Goal: Task Accomplishment & Management: Complete application form

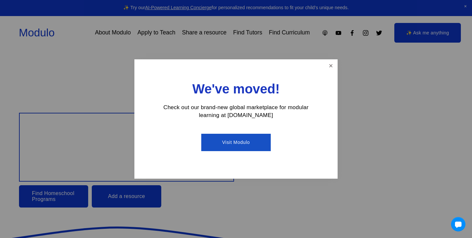
click at [257, 141] on link "Visit Modulo" at bounding box center [235, 142] width 69 height 17
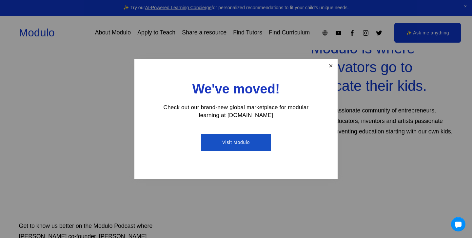
scroll to position [209, 0]
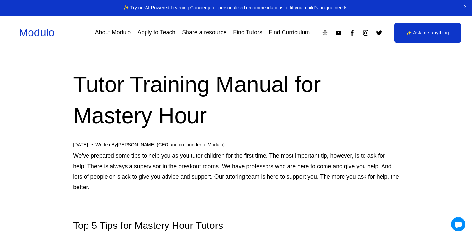
click at [148, 36] on link "Apply to Teach" at bounding box center [156, 32] width 38 height 11
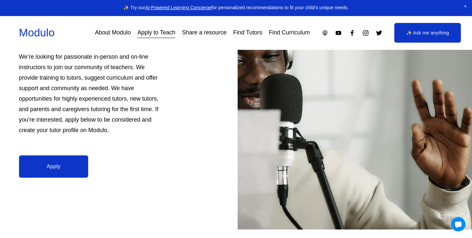
scroll to position [105, 0]
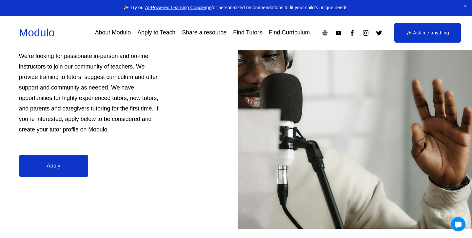
click at [81, 155] on link "Apply" at bounding box center [53, 166] width 69 height 22
